Goal: Information Seeking & Learning: Learn about a topic

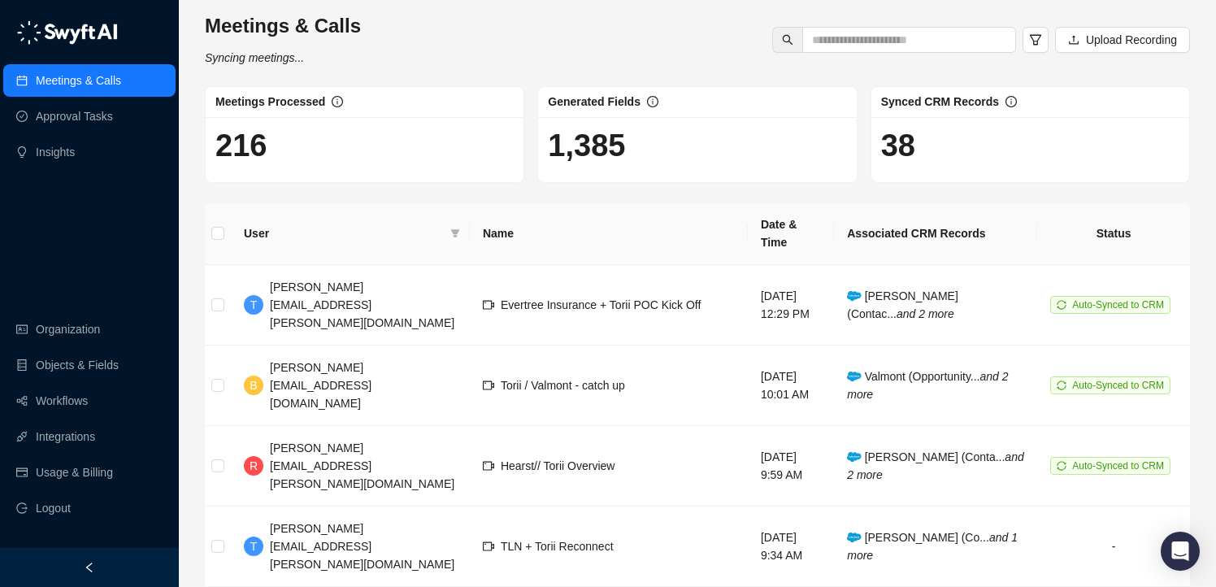
click at [654, 63] on div "Meetings & Calls Syncing meetings... Upload Recording" at bounding box center [697, 40] width 995 height 54
click at [900, 370] on span "Valmont (Opportunity... and 2 more" at bounding box center [927, 385] width 161 height 31
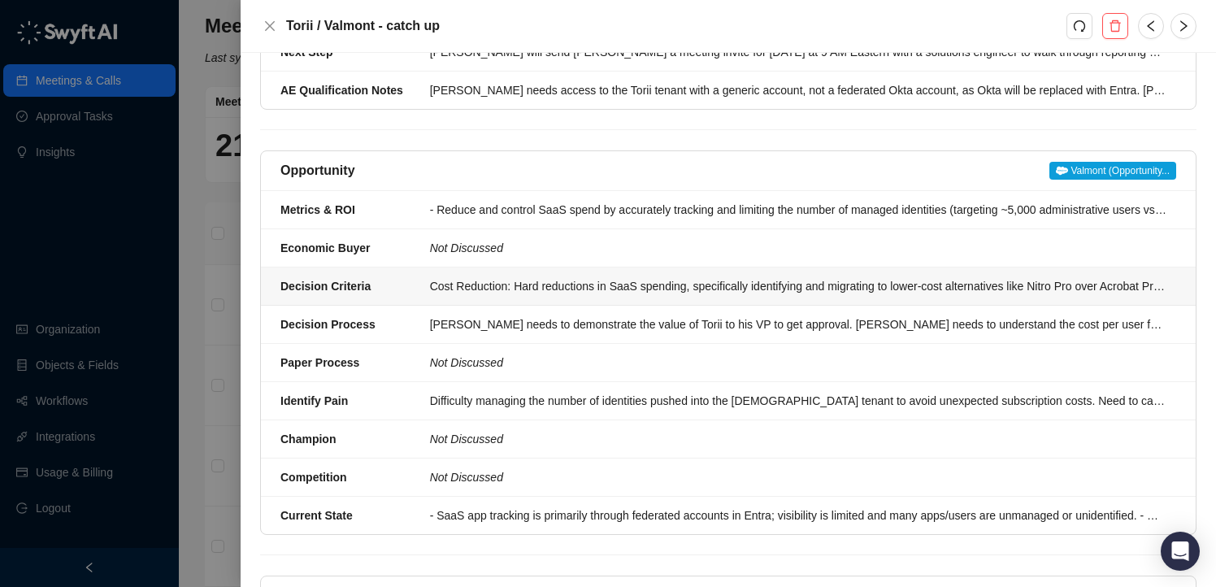
scroll to position [308, 0]
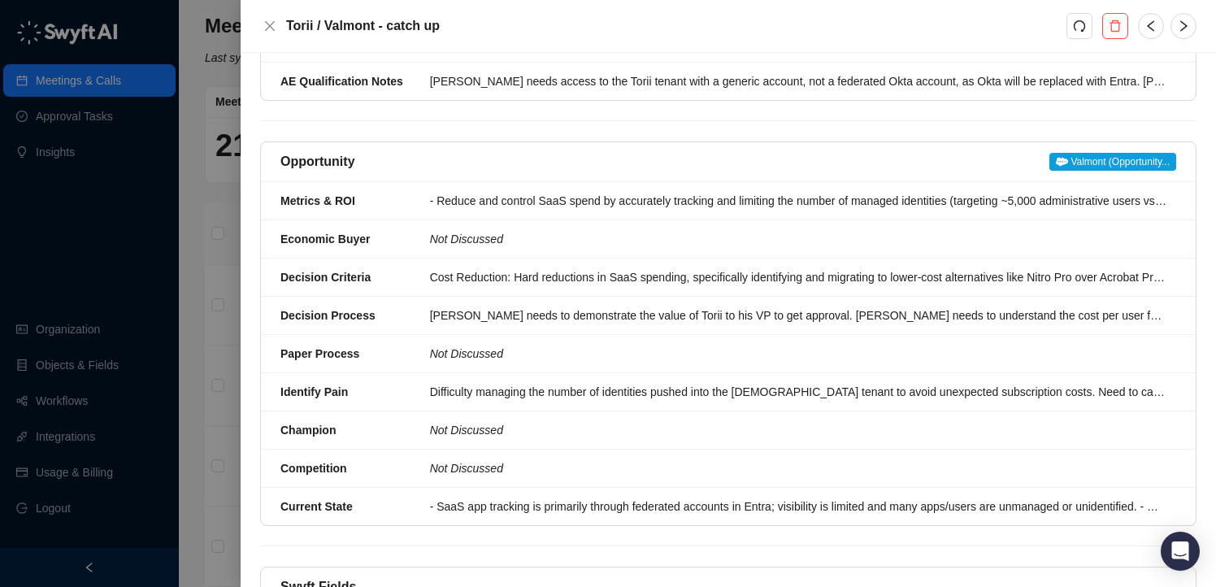
click at [1078, 171] on span "Valmont (Opportunity..." at bounding box center [1112, 162] width 127 height 18
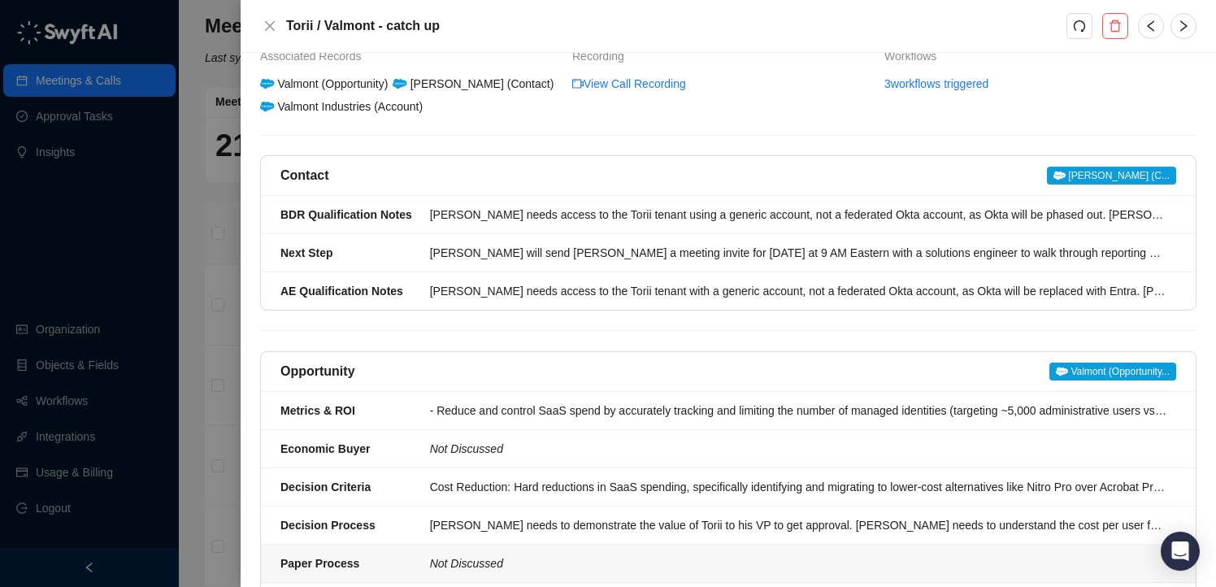
scroll to position [98, 0]
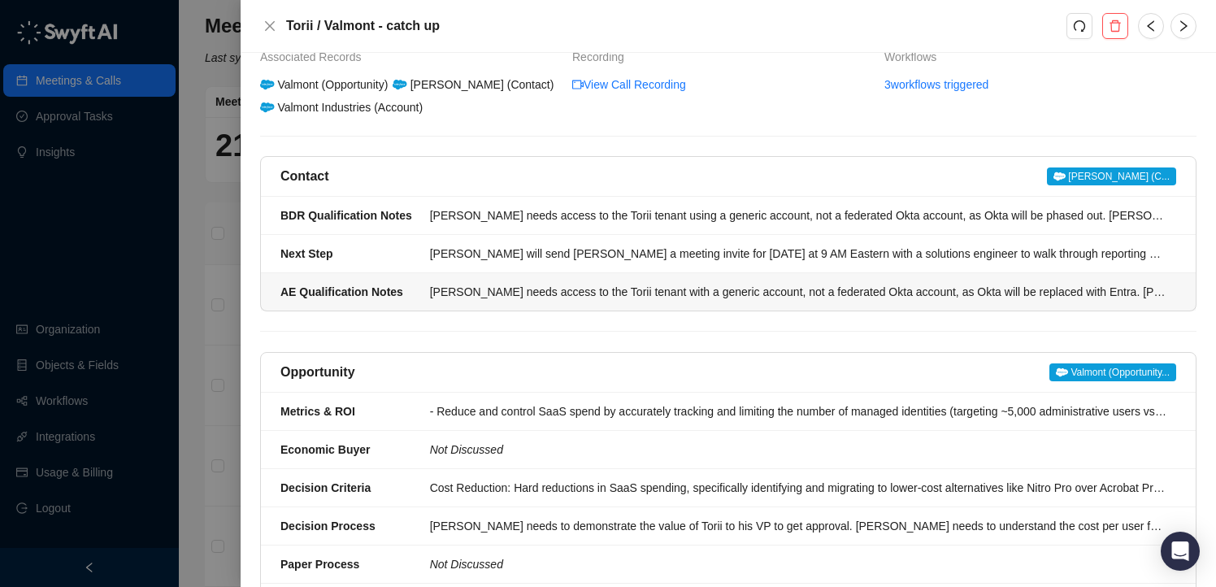
click at [463, 297] on div "[PERSON_NAME] needs access to the Torii tenant with a generic account, not a fe…" at bounding box center [798, 292] width 736 height 18
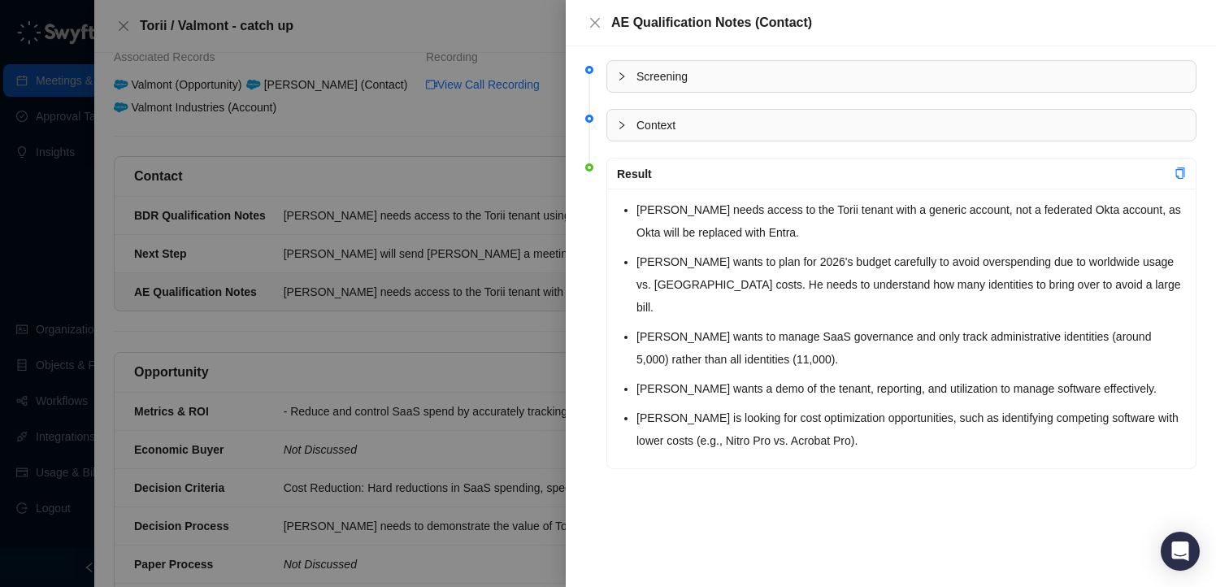
click at [481, 333] on div at bounding box center [608, 293] width 1216 height 587
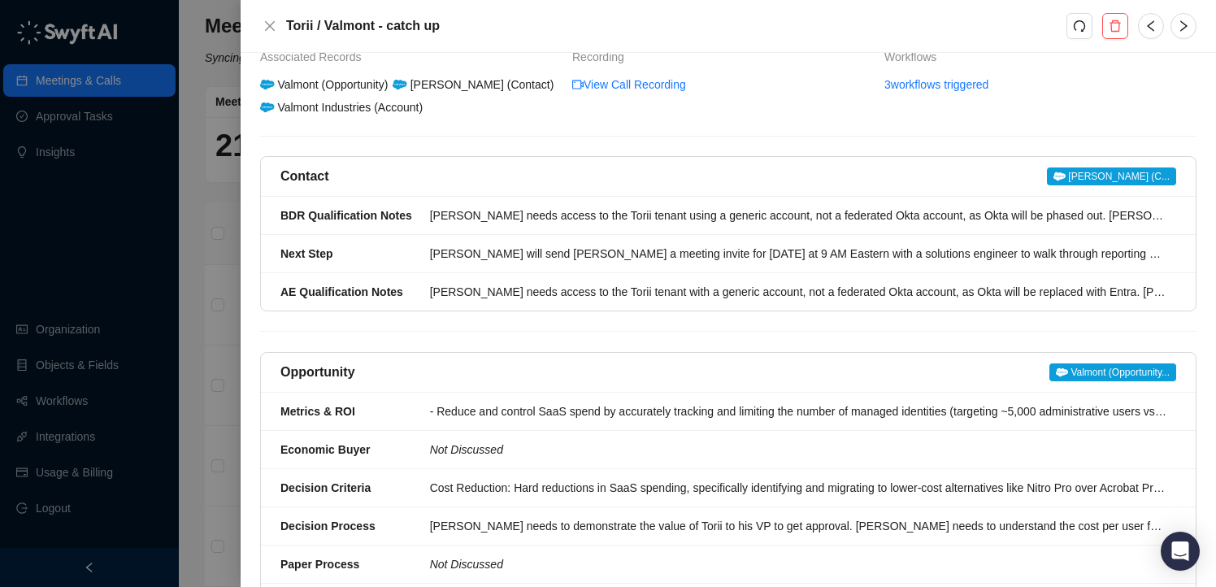
click at [202, 46] on div at bounding box center [608, 293] width 1216 height 587
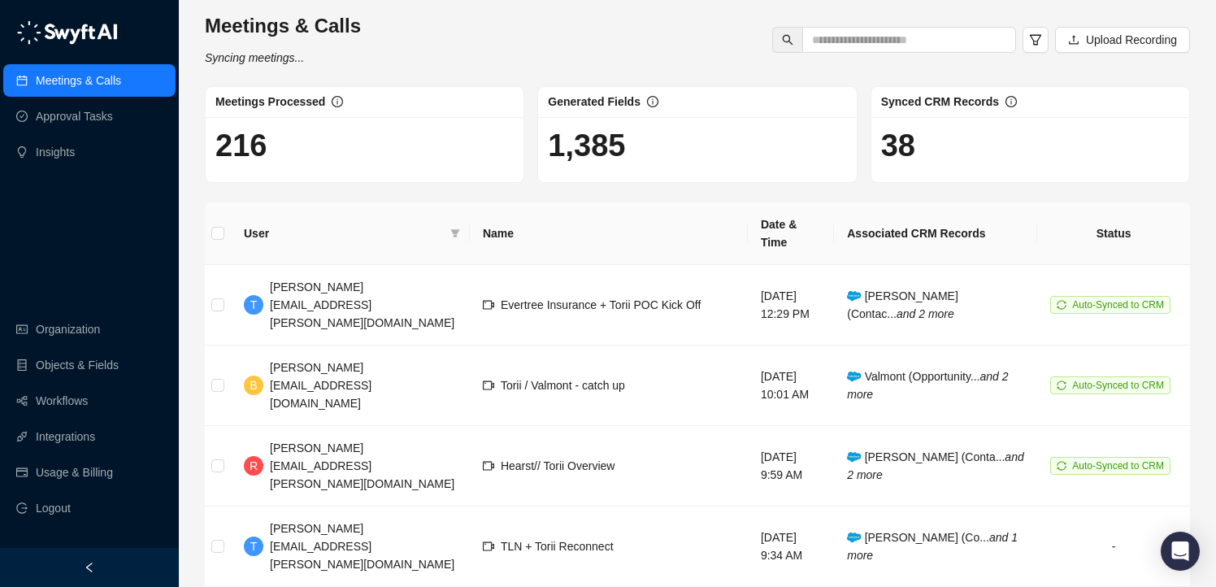
click at [438, 25] on div "Meetings & Calls Syncing meetings... Upload Recording" at bounding box center [697, 40] width 995 height 54
click at [478, 21] on div "Meetings & Calls Last synced a few seconds ago Upload Recording" at bounding box center [697, 40] width 995 height 54
